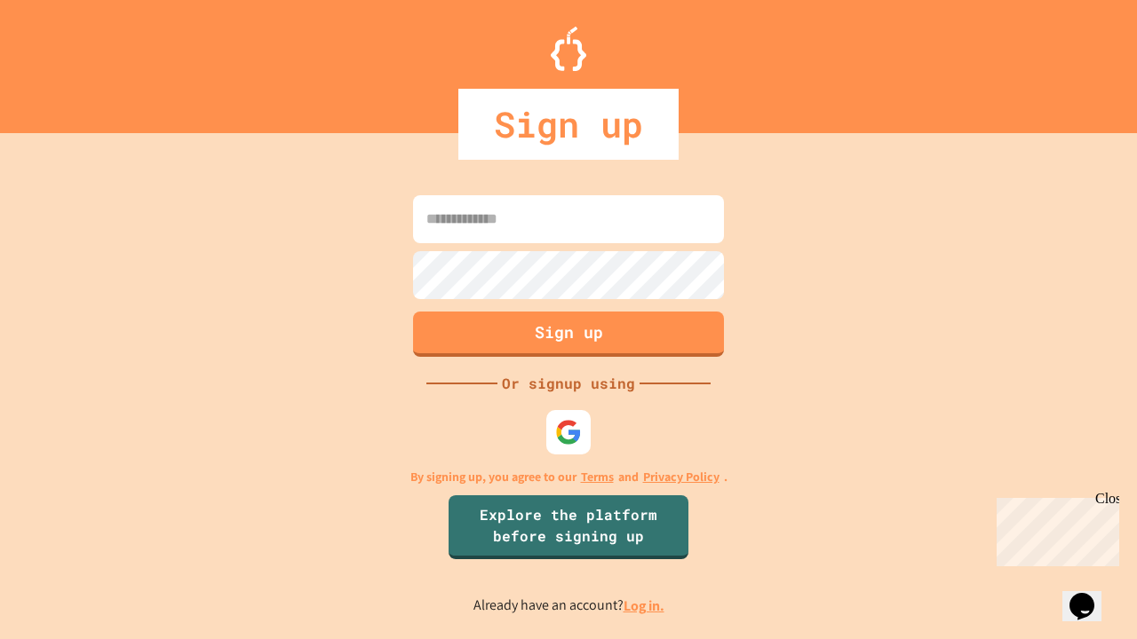
click at [645, 606] on link "Log in." at bounding box center [643, 606] width 41 height 19
